Goal: Complete application form

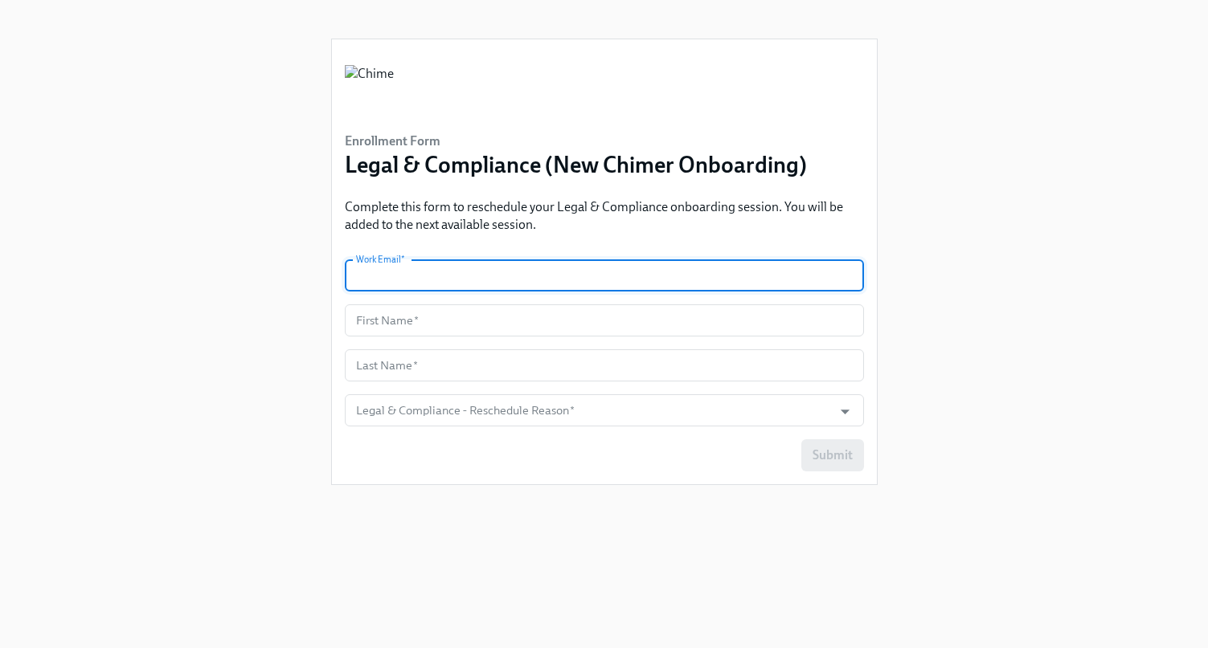
click at [471, 276] on input "text" at bounding box center [604, 276] width 519 height 32
type input "[EMAIL_ADDRESS][DOMAIN_NAME]"
click at [423, 315] on input "text" at bounding box center [604, 320] width 519 height 32
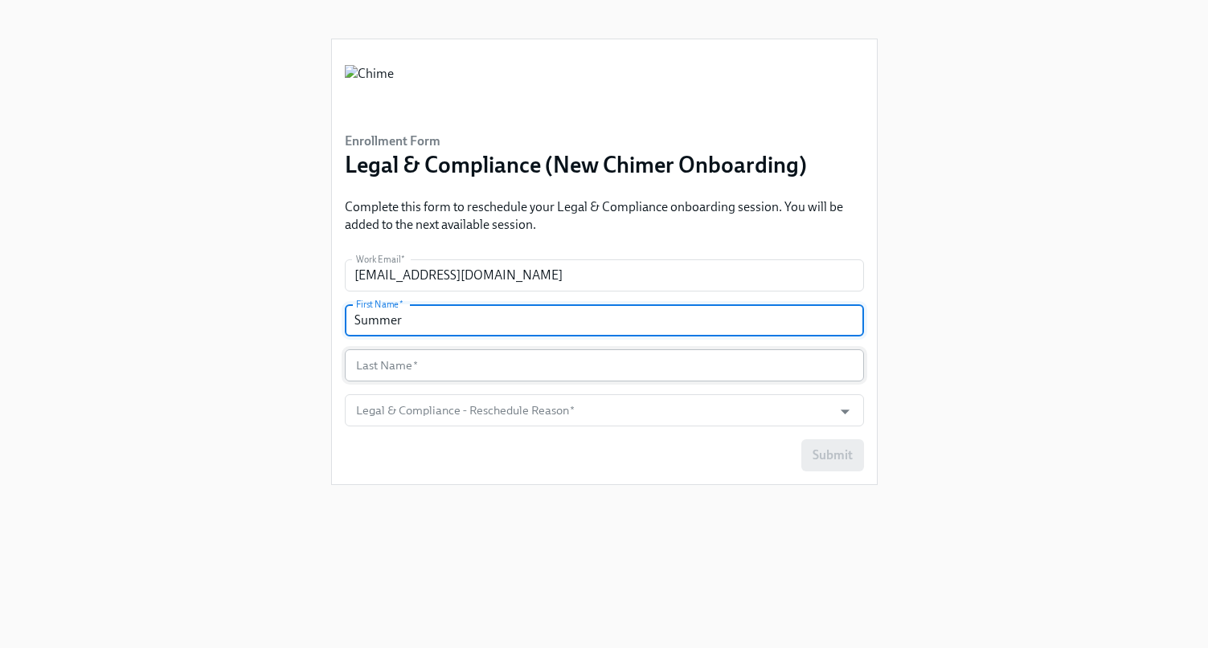
type input "Summer"
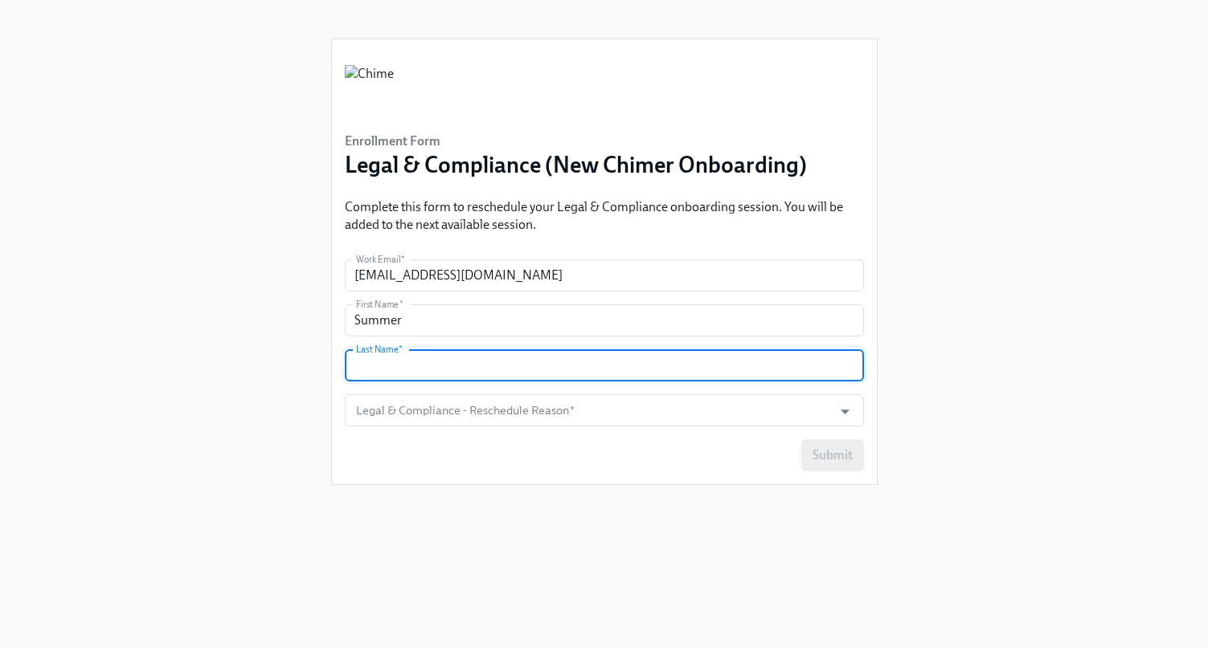
click at [378, 361] on input "text" at bounding box center [604, 365] width 519 height 32
type input "Zhai"
click at [372, 419] on input "Legal & Compliance - Reschedule Reason   *" at bounding box center [589, 410] width 472 height 32
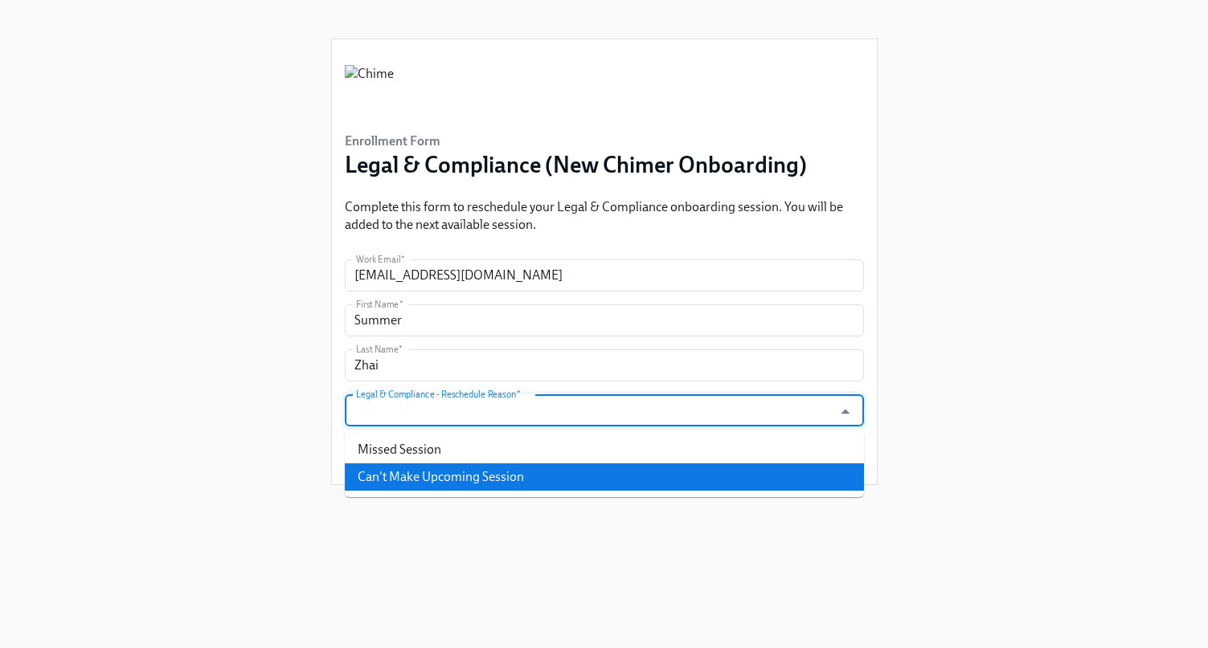
click at [398, 469] on li "Can't Make Upcoming Session" at bounding box center [604, 477] width 519 height 27
type input "Can't Make Upcoming Session"
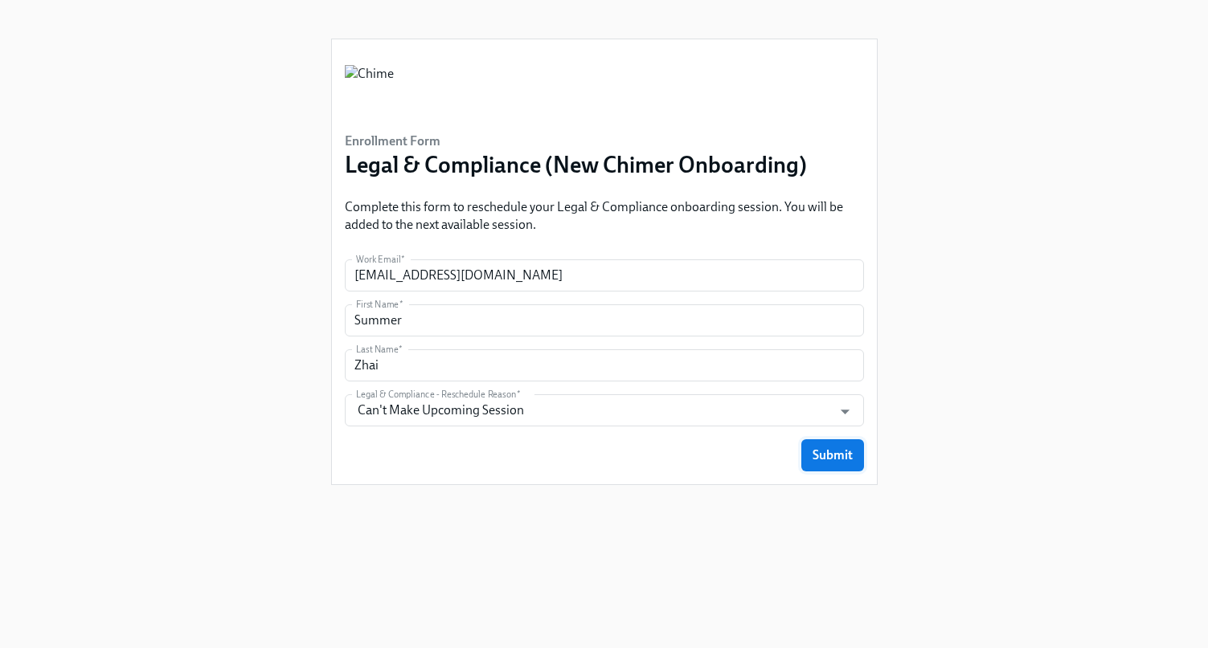
click at [836, 463] on span "Submit" at bounding box center [832, 456] width 40 height 16
